Goal: Transaction & Acquisition: Purchase product/service

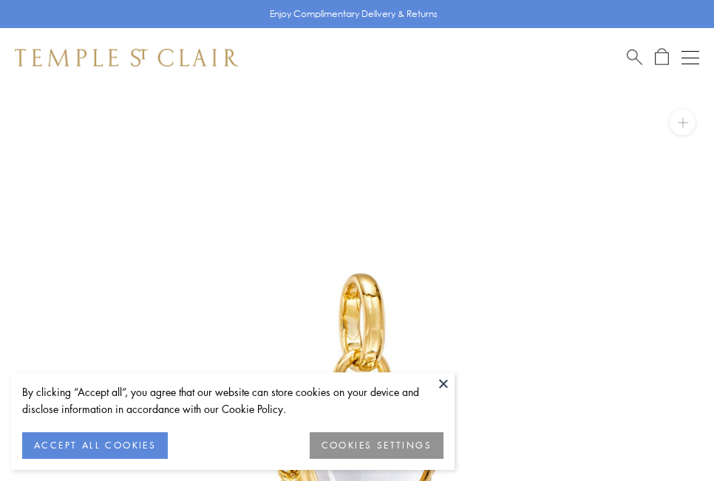
click at [86, 446] on button "ACCEPT ALL COOKIES" at bounding box center [95, 445] width 146 height 27
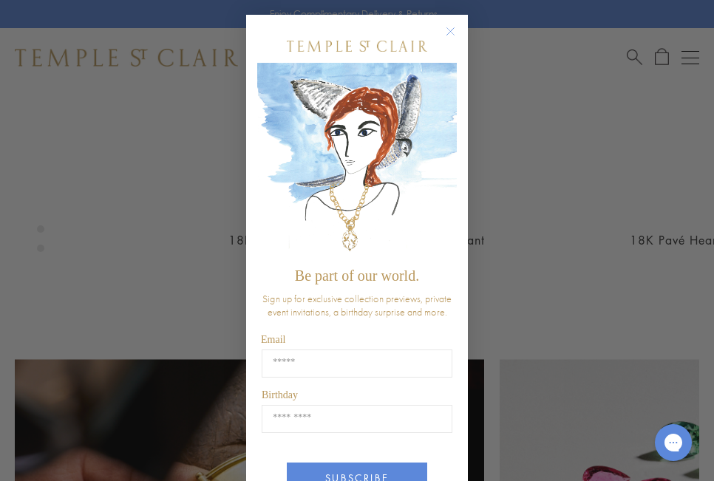
click at [444, 30] on circle "Close dialog" at bounding box center [451, 32] width 18 height 18
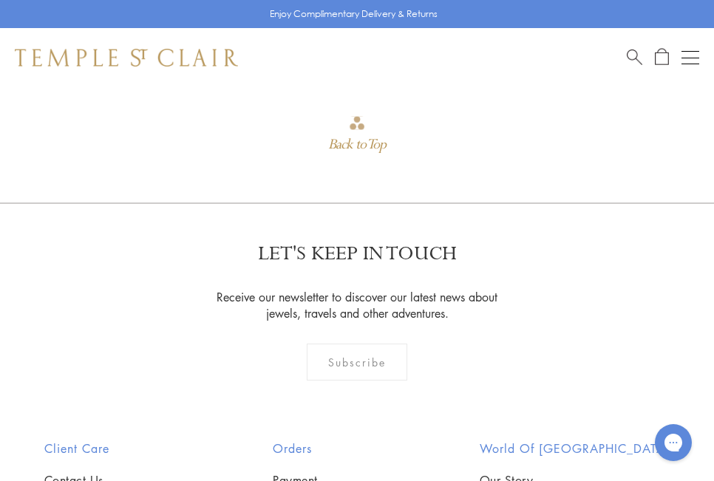
scroll to position [2156, 0]
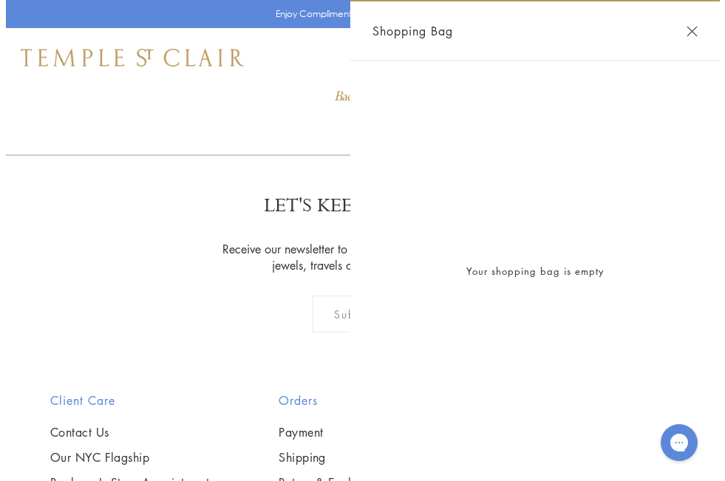
scroll to position [2178, 0]
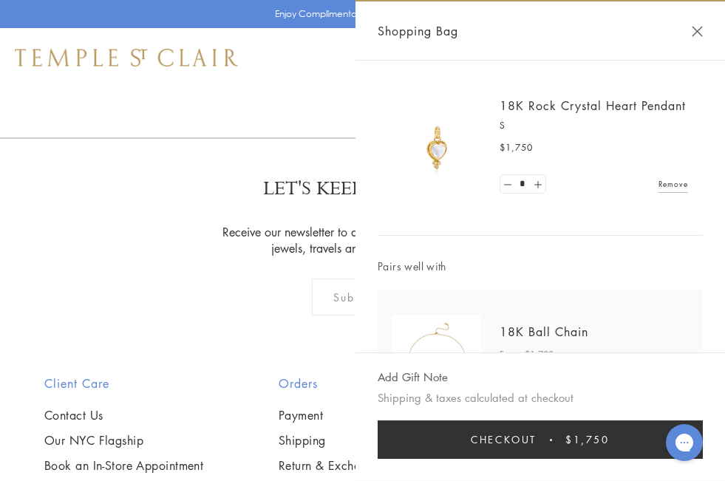
click at [488, 436] on span "Checkout" at bounding box center [504, 440] width 66 height 16
